Goal: Task Accomplishment & Management: Manage account settings

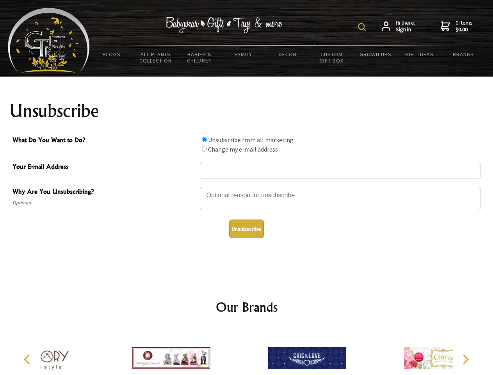
click at [363, 27] on img at bounding box center [362, 27] width 8 height 8
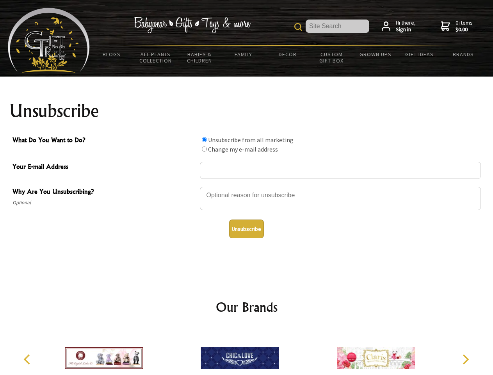
click at [247, 186] on div at bounding box center [340, 199] width 281 height 27
click at [204, 139] on input "What Do You Want to Do?" at bounding box center [204, 139] width 5 height 5
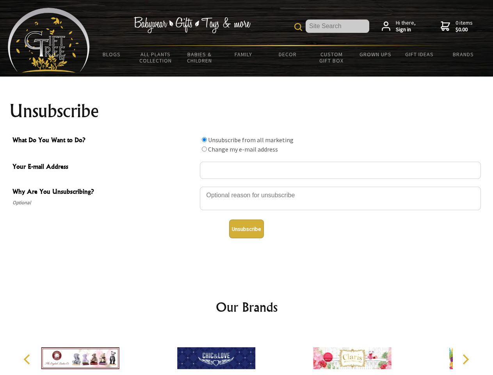
click at [204, 149] on input "What Do You Want to Do?" at bounding box center [204, 148] width 5 height 5
radio input "true"
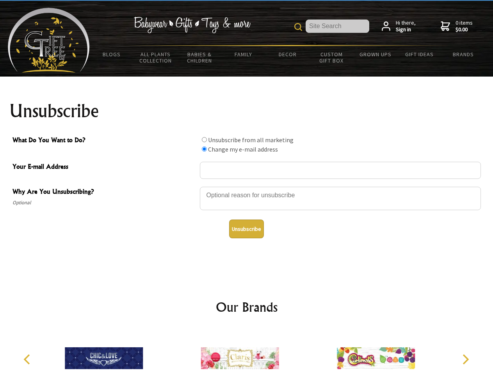
click at [246, 229] on button "Unsubscribe" at bounding box center [246, 228] width 35 height 19
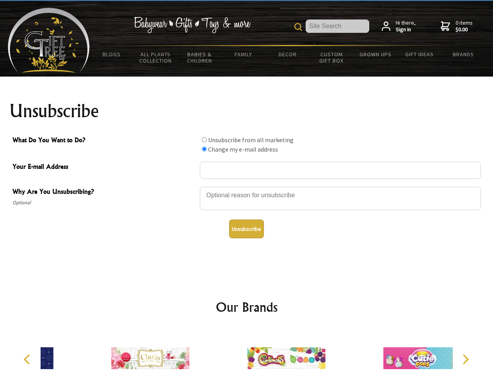
click at [247, 352] on div at bounding box center [286, 359] width 136 height 61
click at [28, 359] on icon "Previous" at bounding box center [28, 359] width 10 height 10
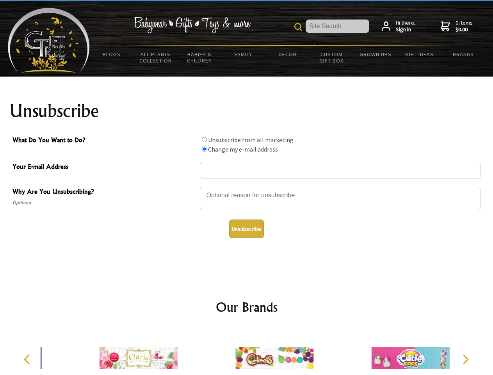
click at [465, 359] on icon "Next" at bounding box center [465, 359] width 10 height 10
